Goal: Subscribe to service/newsletter

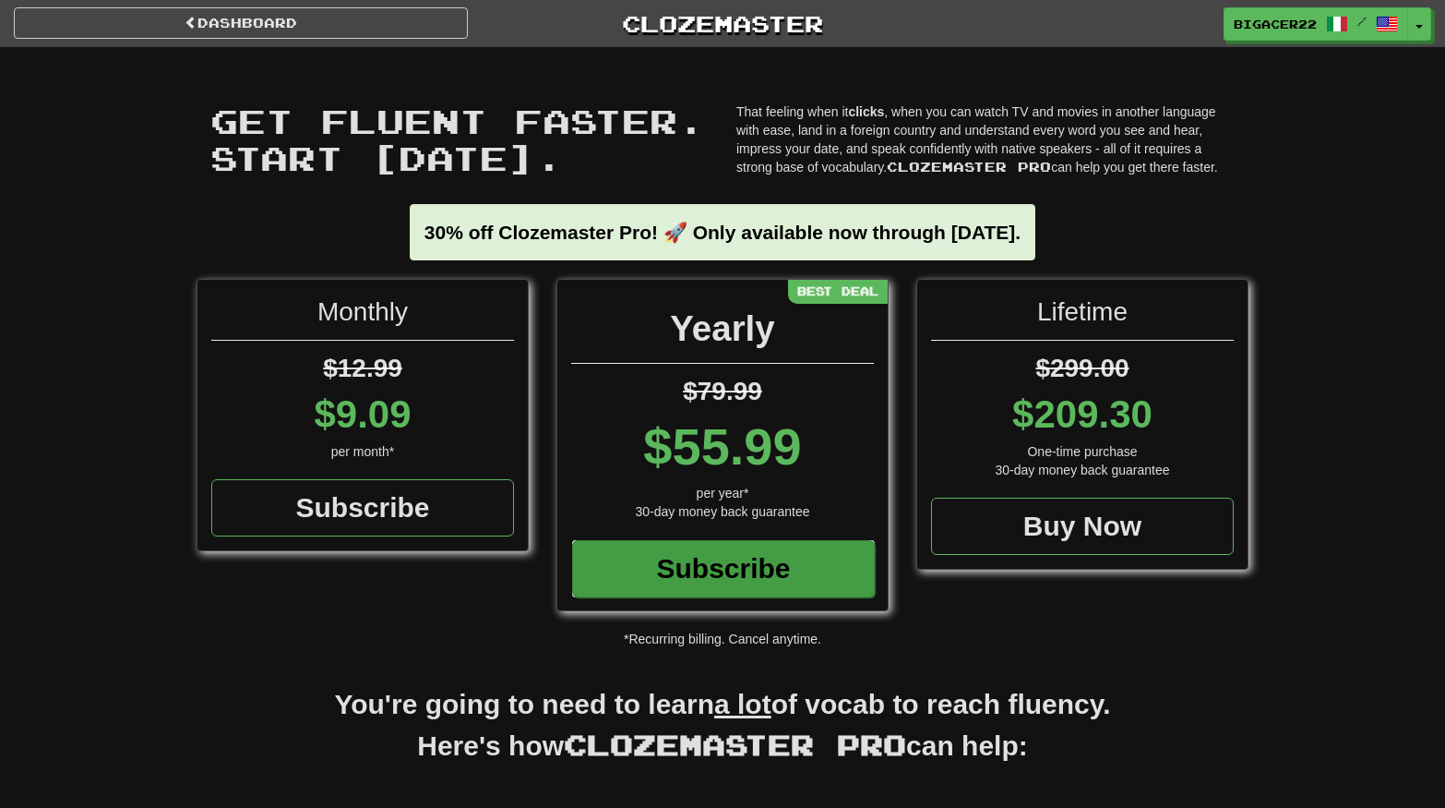
click at [815, 573] on div "Subscribe" at bounding box center [723, 568] width 303 height 57
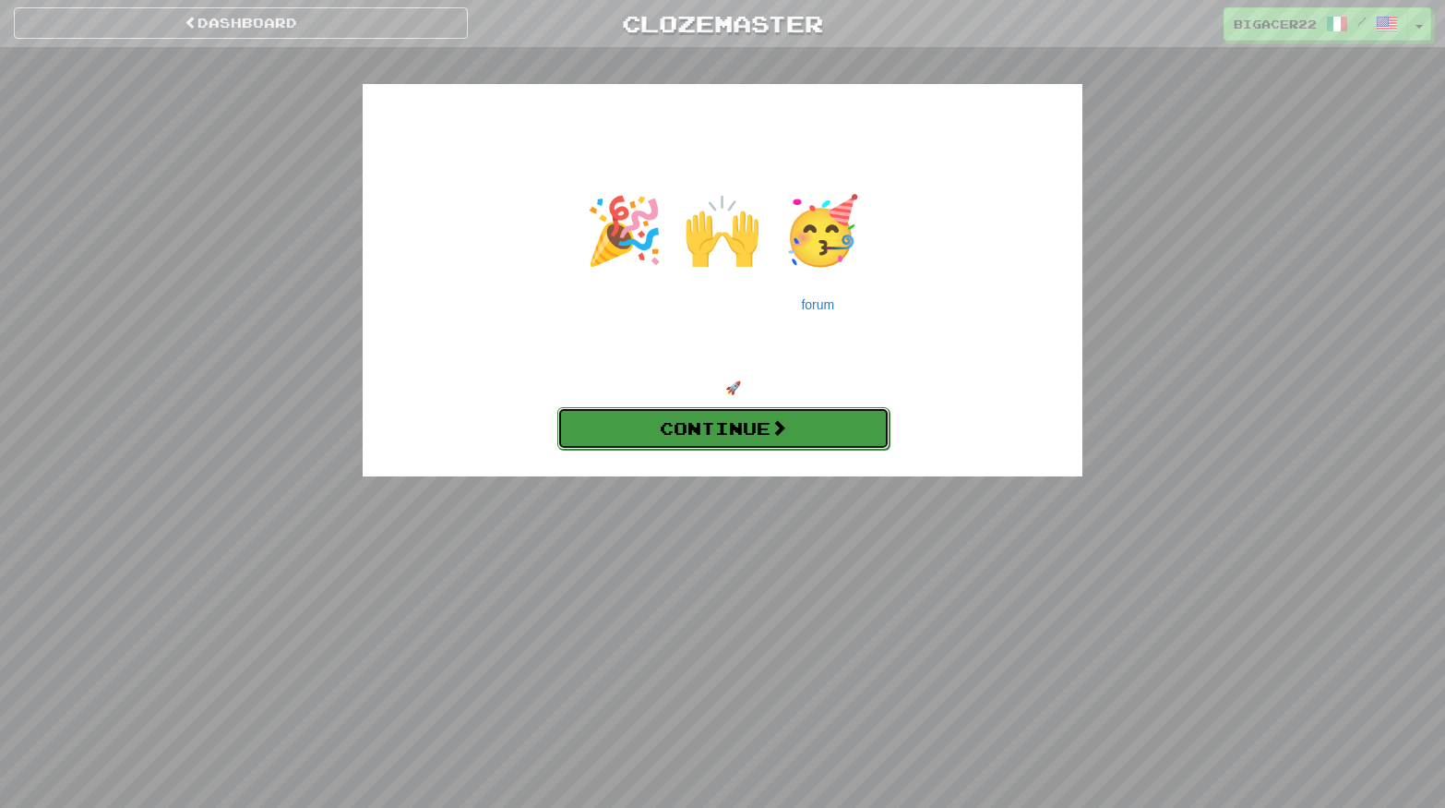
click at [836, 441] on link "Continue" at bounding box center [723, 428] width 332 height 42
